Goal: Task Accomplishment & Management: Use online tool/utility

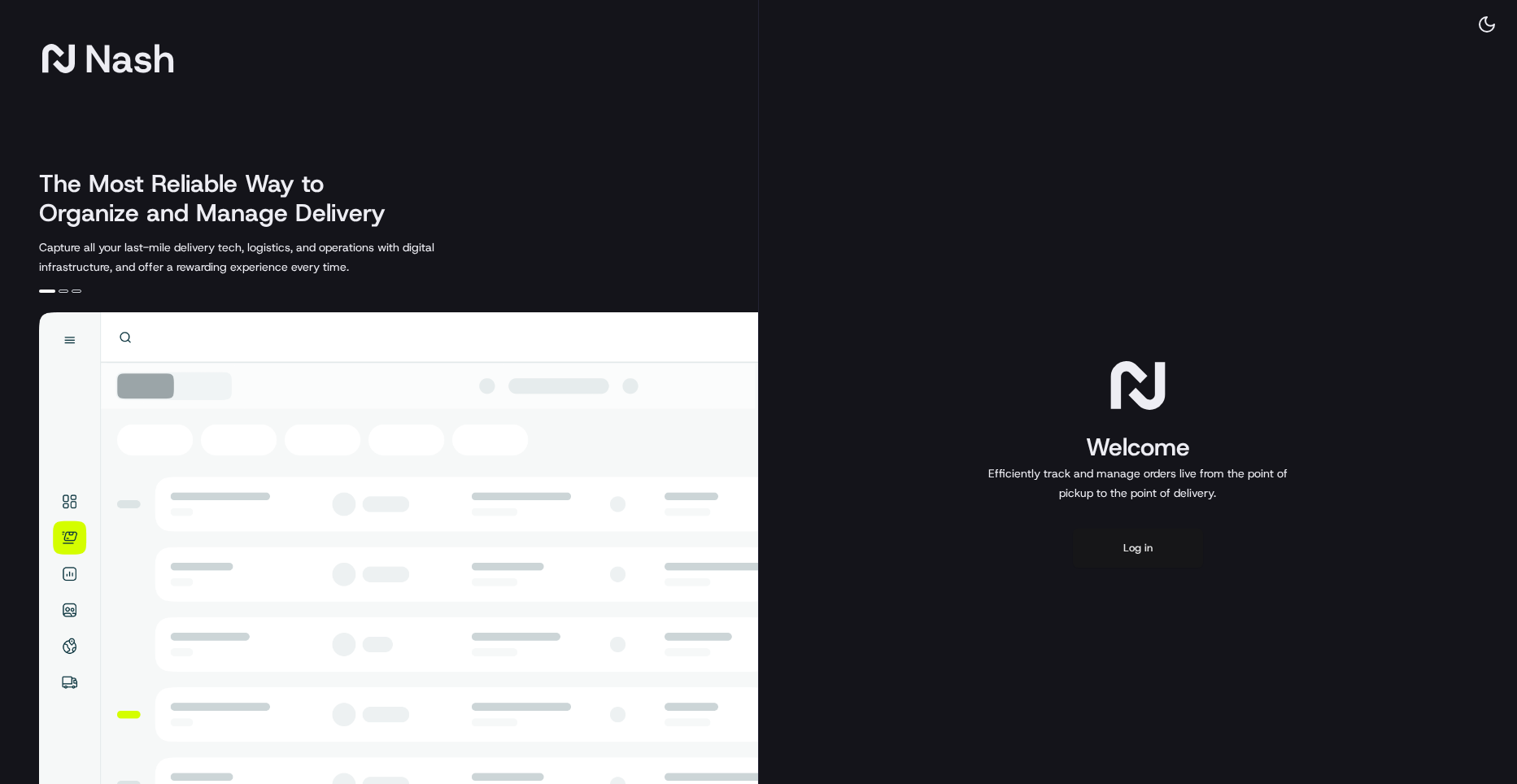
click at [1133, 543] on button "Log in" at bounding box center [1138, 548] width 131 height 39
